Goal: Use online tool/utility: Utilize a website feature to perform a specific function

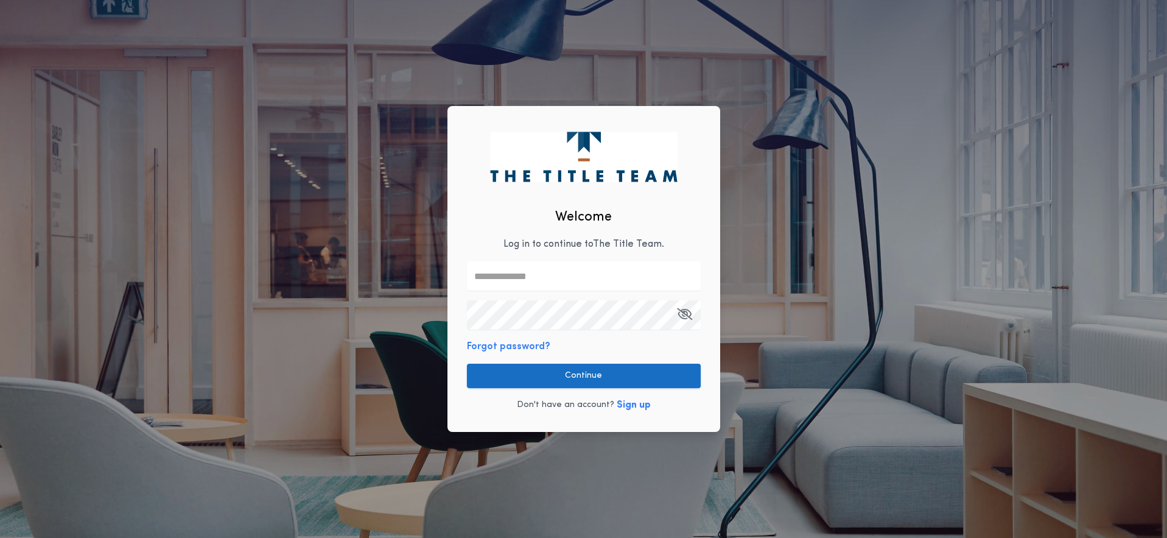
type input "**********"
click at [593, 376] on button "Continue" at bounding box center [584, 376] width 234 height 24
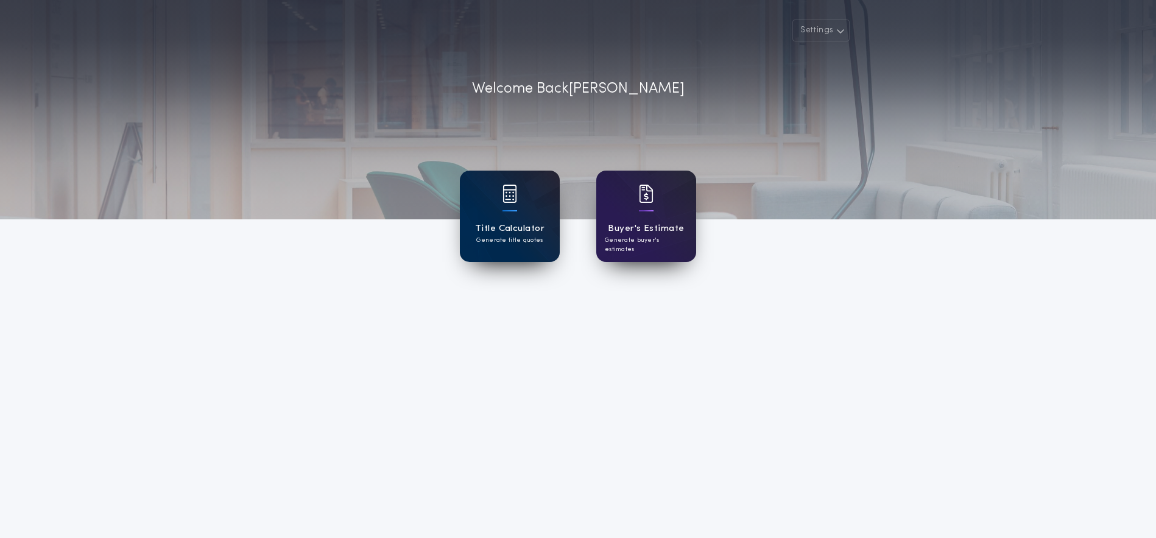
click at [512, 211] on div at bounding box center [509, 210] width 15 height 1
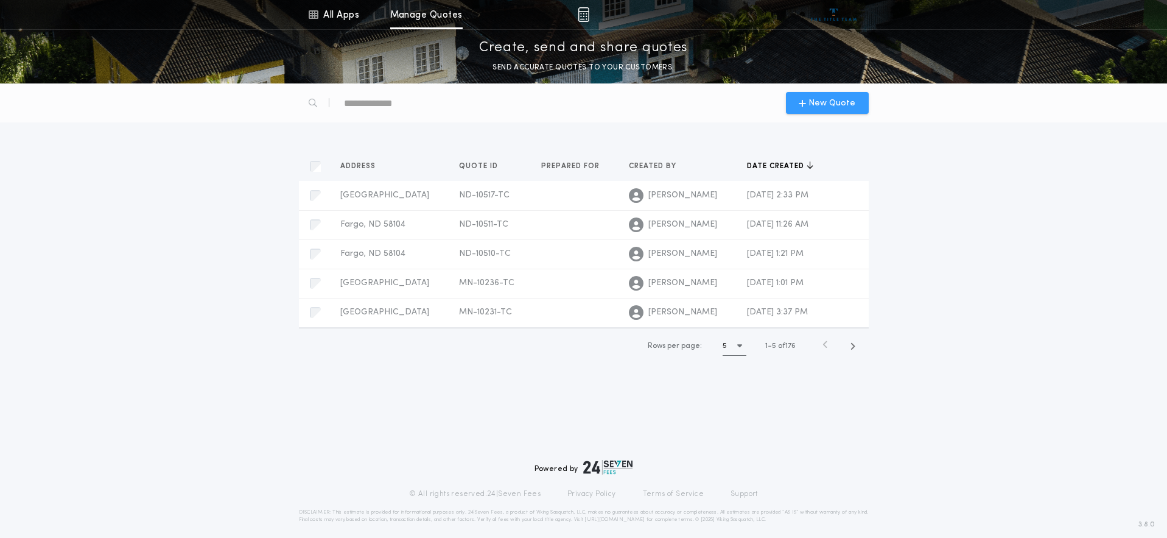
click at [837, 110] on div "New Quote" at bounding box center [827, 103] width 83 height 22
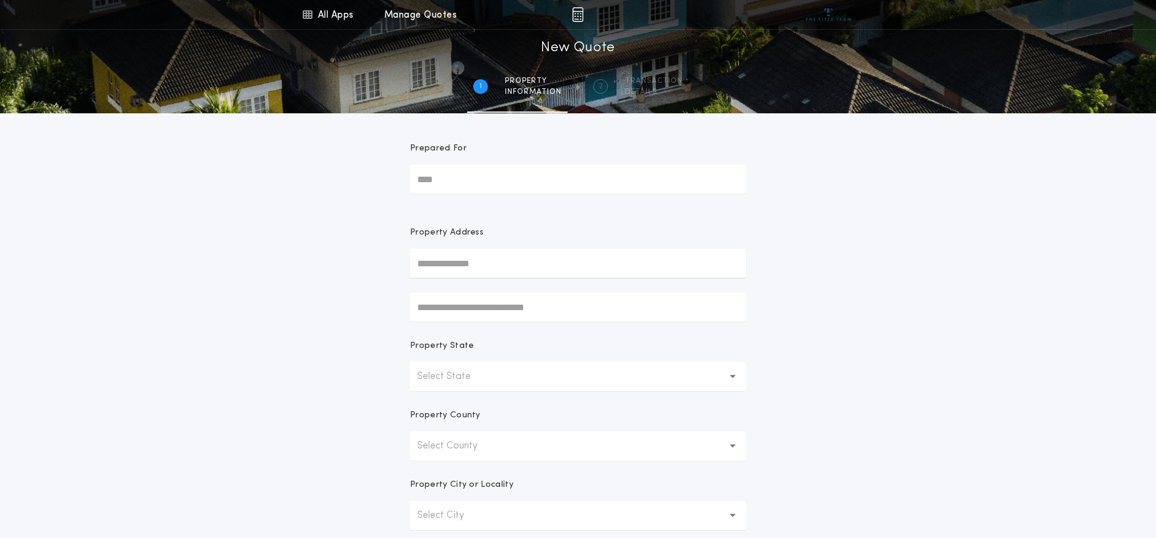
click at [451, 376] on p "Select State" at bounding box center [453, 376] width 73 height 15
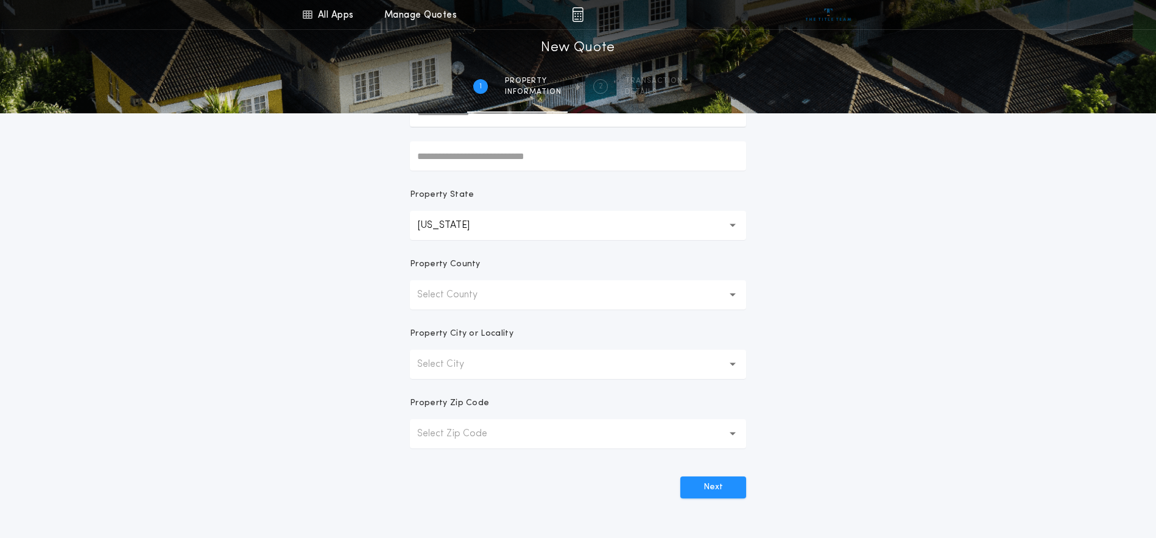
scroll to position [152, 0]
click at [461, 297] on p "Select County" at bounding box center [457, 293] width 80 height 15
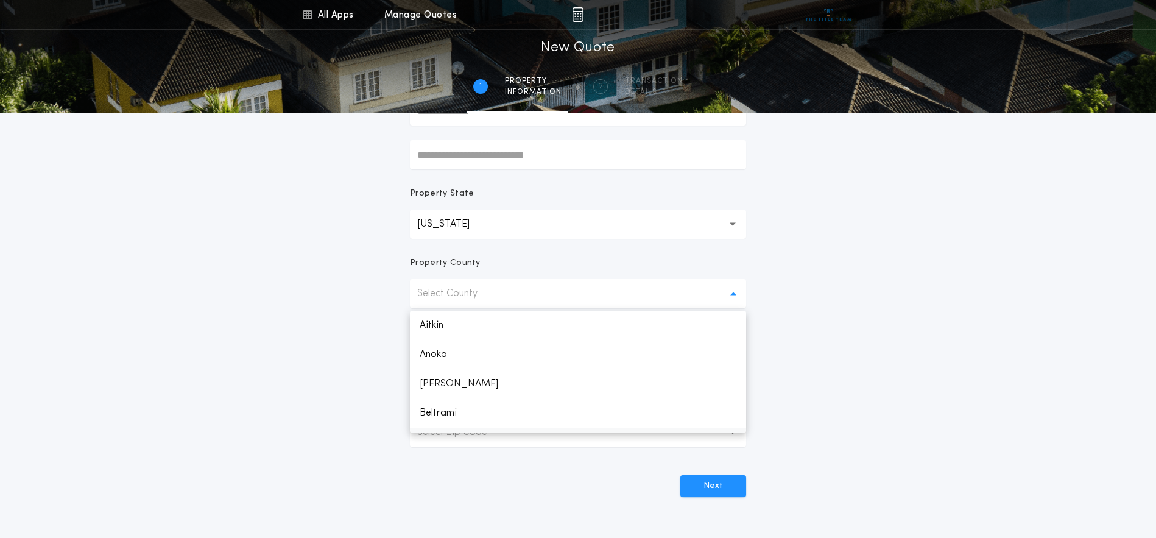
click at [437, 415] on p "Beltrami" at bounding box center [578, 412] width 336 height 29
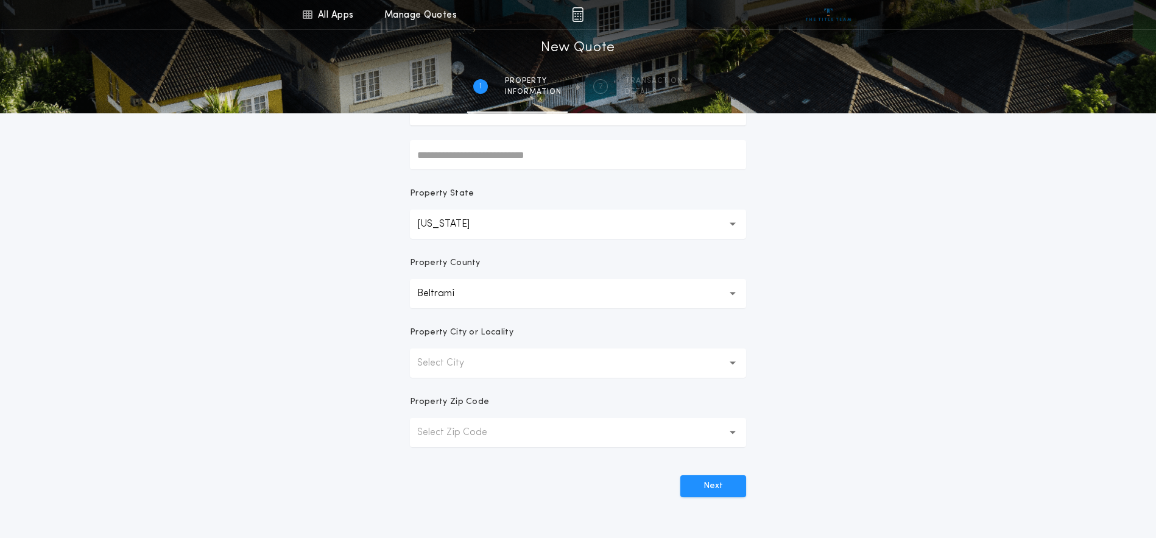
click at [467, 361] on p "Select City" at bounding box center [450, 363] width 66 height 15
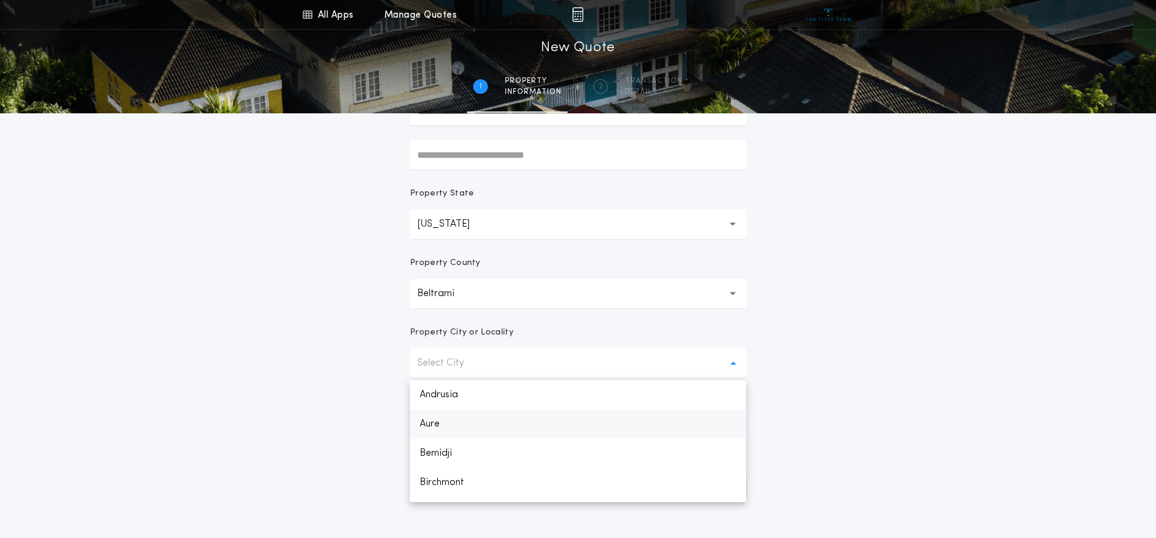
scroll to position [960, 0]
click at [445, 485] on p "Waskish" at bounding box center [578, 487] width 336 height 29
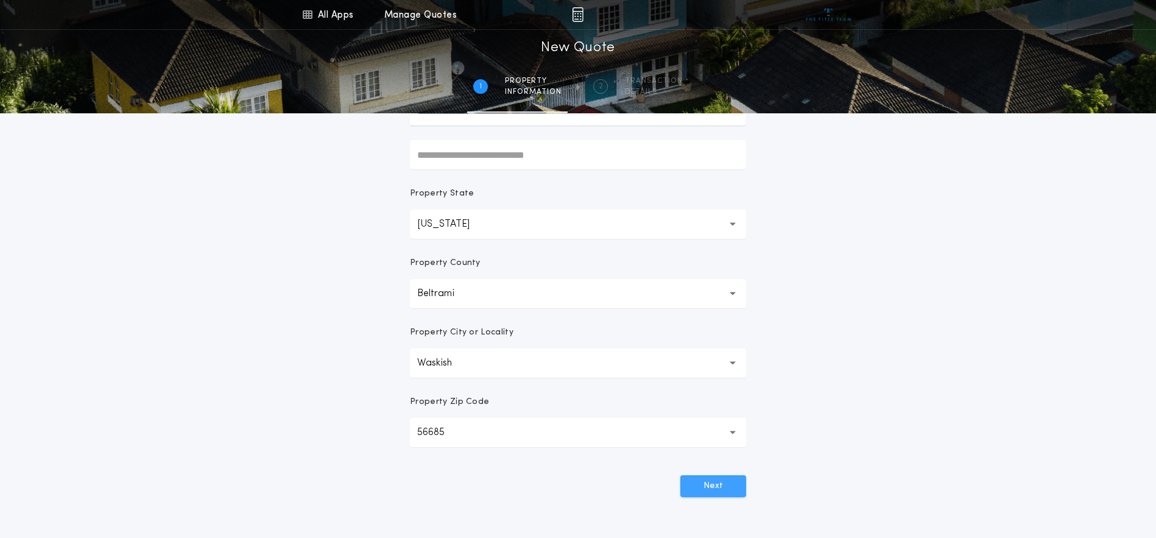
click at [716, 482] on button "Next" at bounding box center [713, 486] width 66 height 22
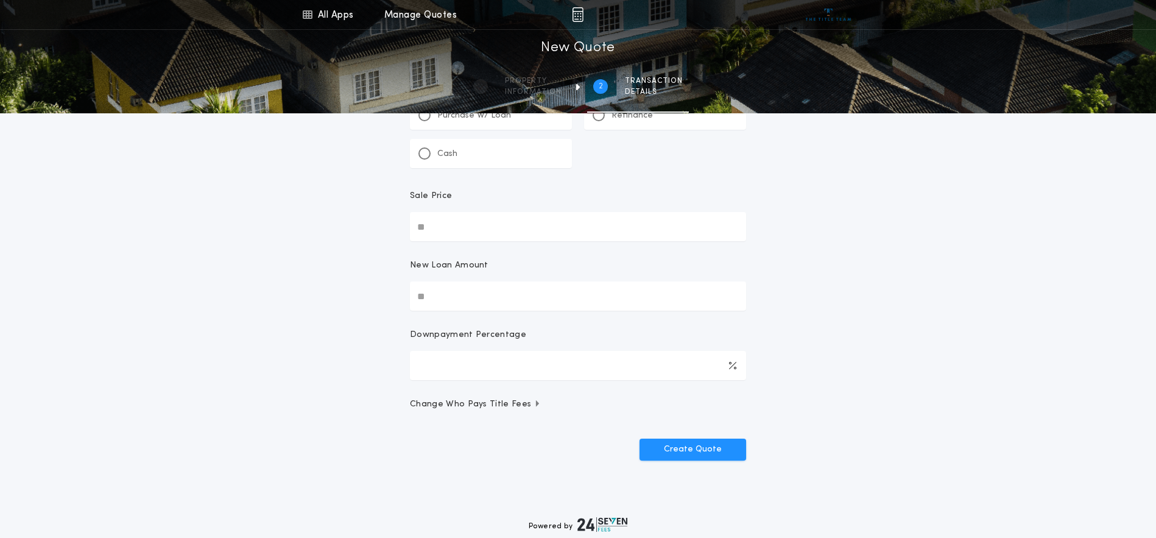
scroll to position [0, 0]
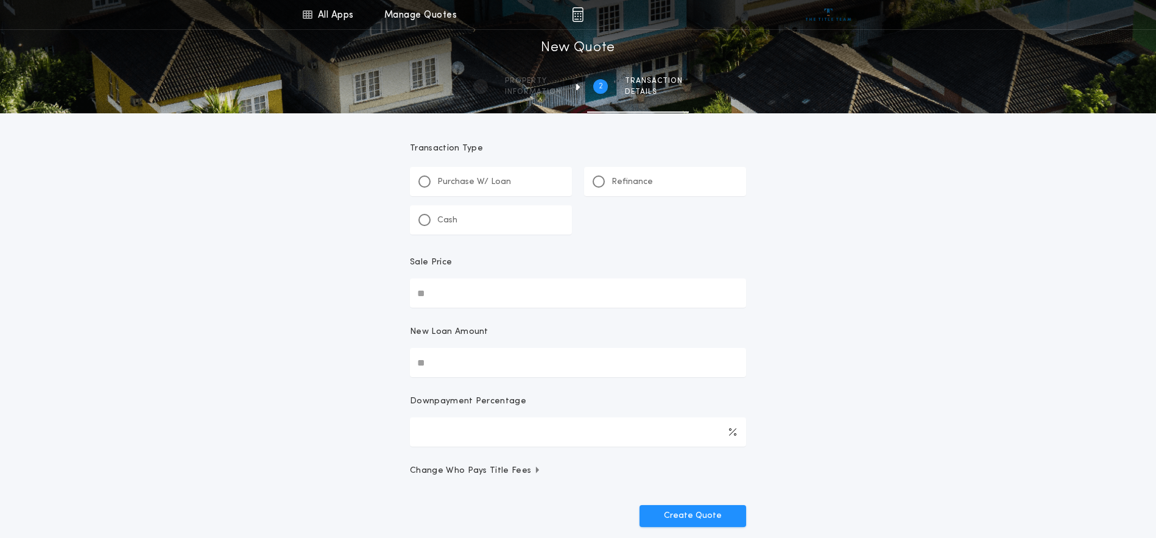
drag, startPoint x: 633, startPoint y: 181, endPoint x: 538, endPoint y: 252, distance: 118.8
click at [632, 181] on p "Refinance" at bounding box center [631, 182] width 41 height 12
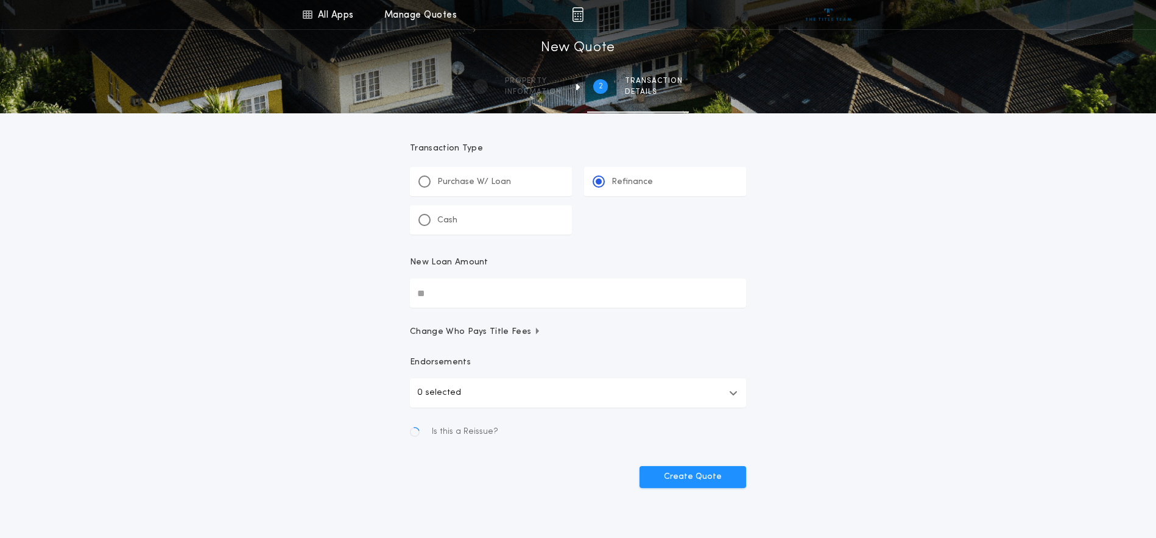
drag, startPoint x: 456, startPoint y: 294, endPoint x: 17, endPoint y: 333, distance: 440.9
click at [334, 307] on div "All Apps Title Calculator Buyer's Estimate Menu All Apps Manage Quotes 2 /2 New…" at bounding box center [578, 267] width 1156 height 535
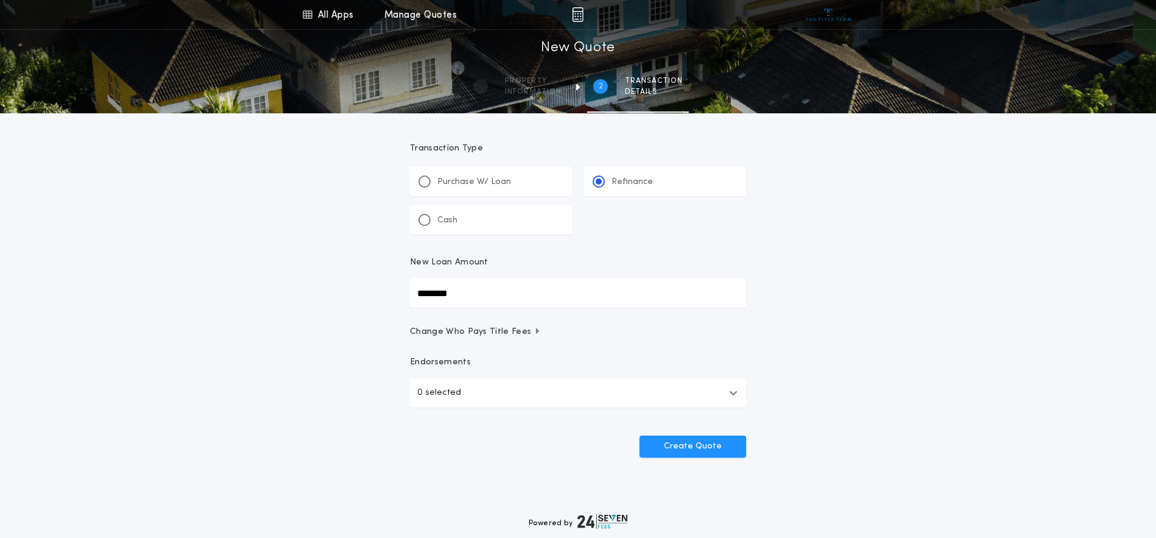
type input "********"
click at [487, 395] on button "0 selected" at bounding box center [578, 392] width 336 height 29
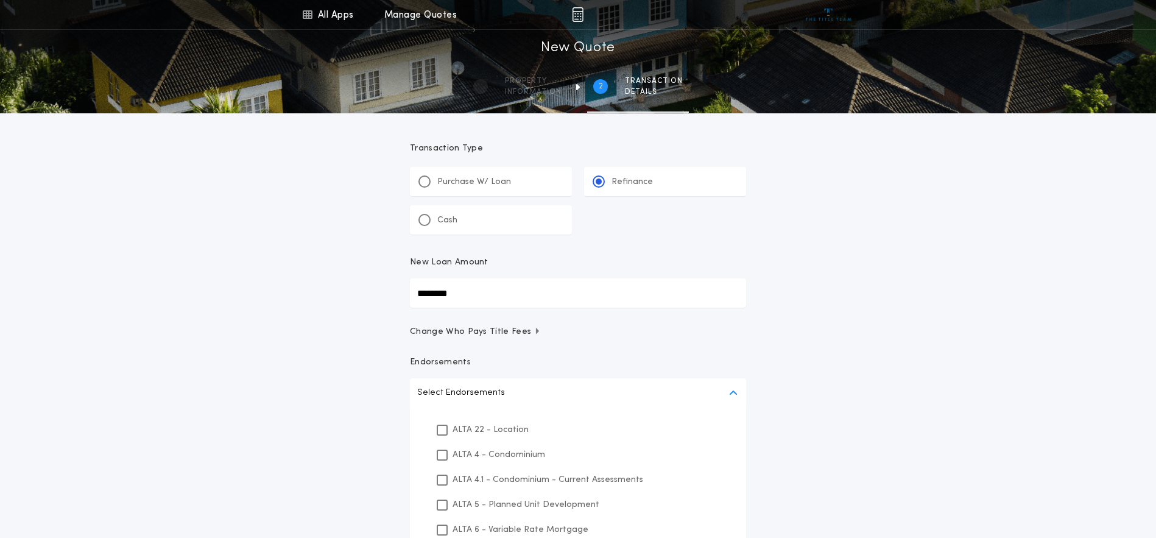
click at [482, 428] on p "ALTA 22 - Location" at bounding box center [490, 429] width 76 height 13
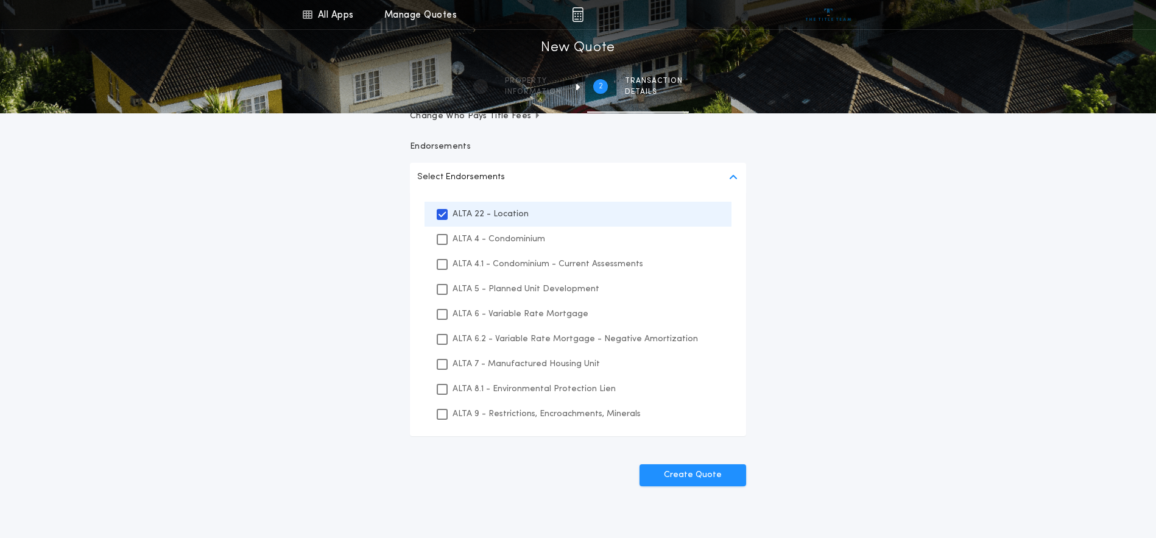
scroll to position [228, 0]
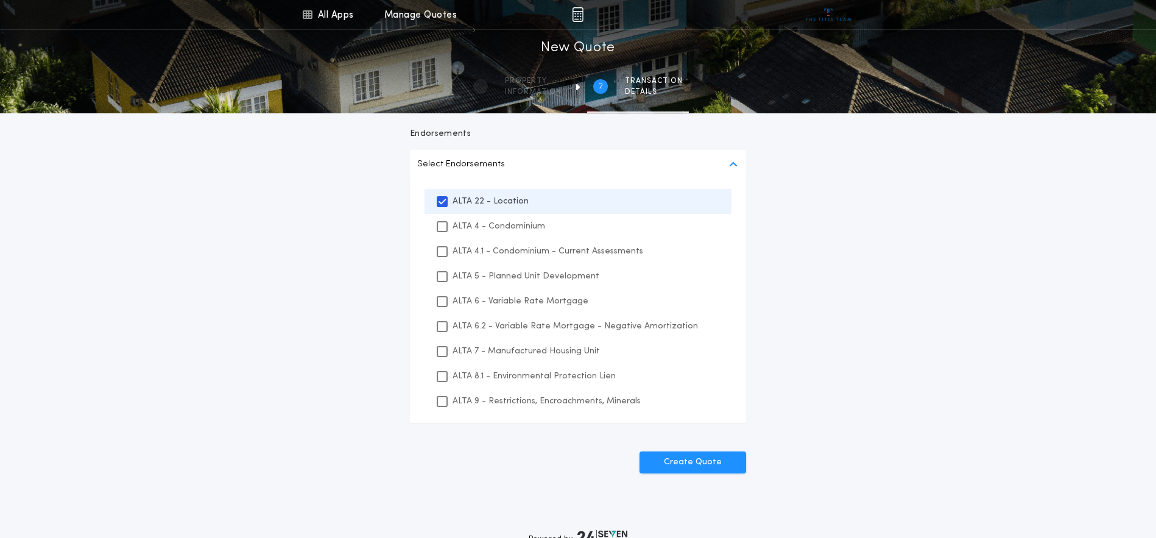
click at [564, 375] on p "ALTA 8.1 - Environmental Protection Lien" at bounding box center [533, 376] width 163 height 13
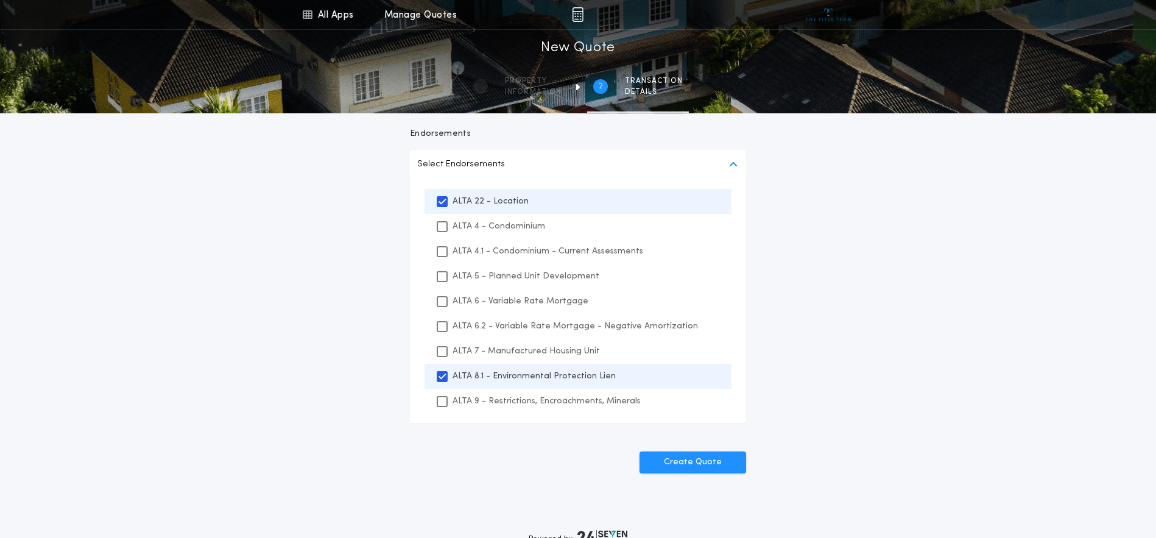
click at [564, 396] on p "ALTA 9 - Restrictions, Encroachments, Minerals" at bounding box center [546, 401] width 188 height 13
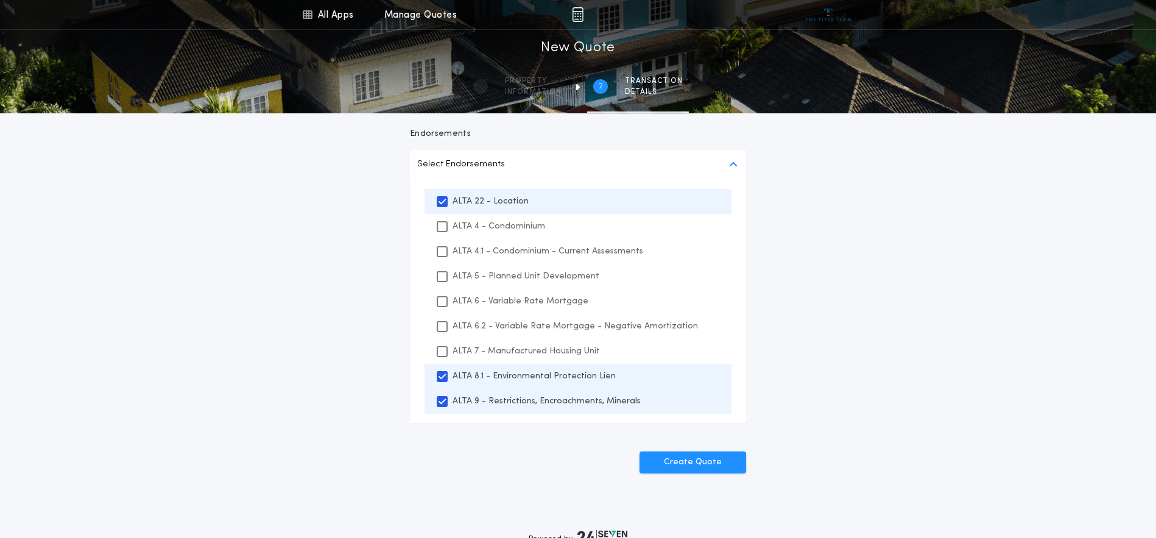
click at [685, 454] on button "Create Quote" at bounding box center [692, 462] width 107 height 22
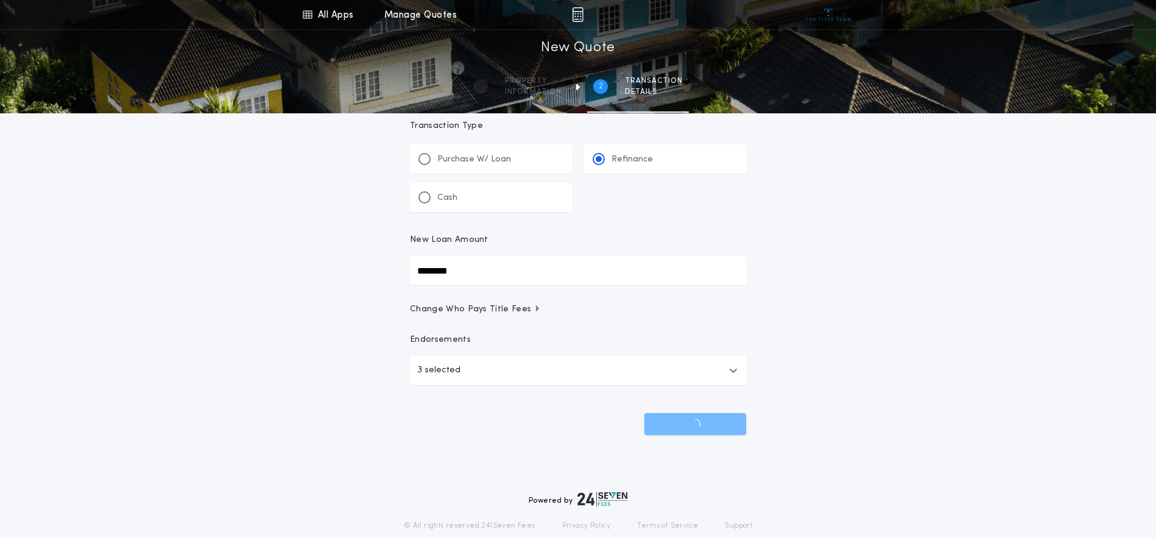
scroll to position [0, 0]
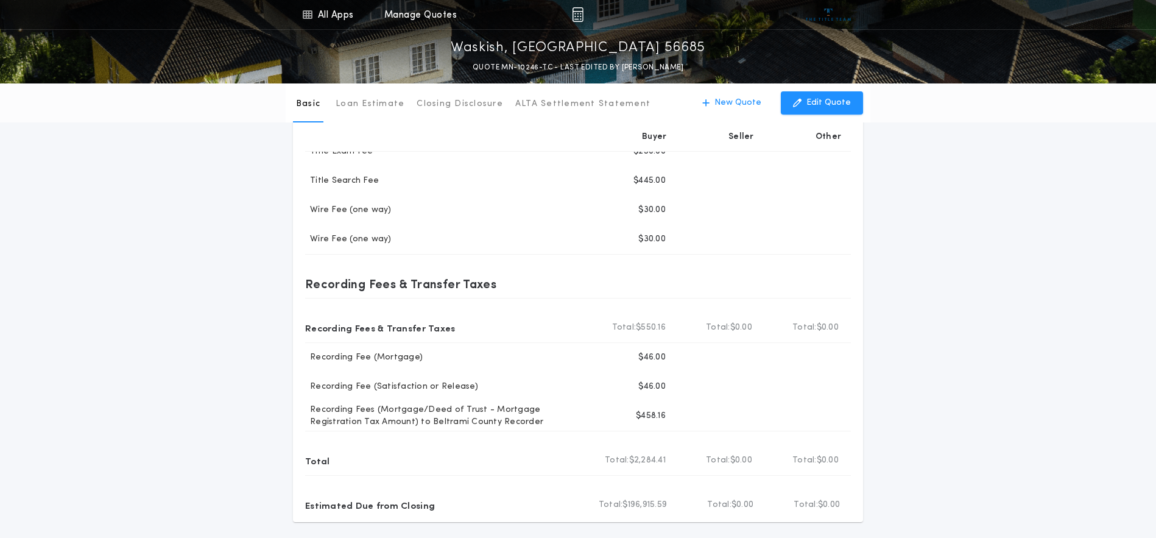
scroll to position [457, 0]
